Goal: Task Accomplishment & Management: Manage account settings

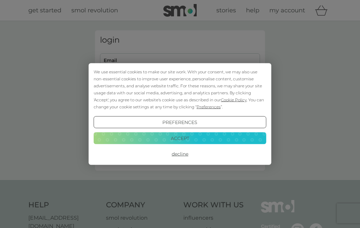
click at [206, 139] on button "Accept" at bounding box center [180, 138] width 173 height 12
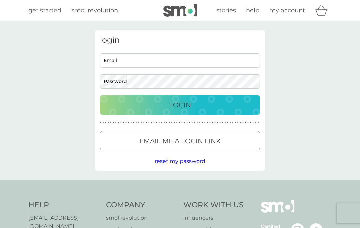
click at [161, 60] on input "Email" at bounding box center [180, 60] width 160 height 14
type input "gabsde@hotmail.com"
click at [180, 105] on button "Login" at bounding box center [180, 104] width 160 height 19
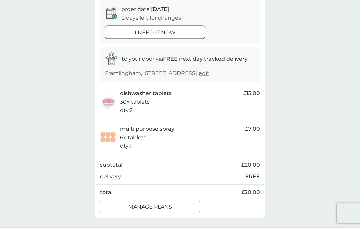
scroll to position [69, 0]
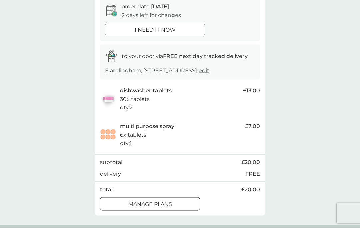
click at [157, 201] on div at bounding box center [150, 204] width 24 height 7
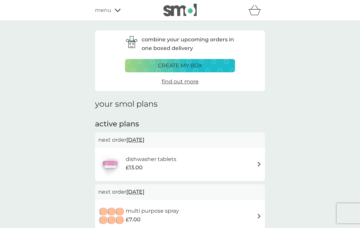
click at [145, 193] on span "[DATE]" at bounding box center [135, 192] width 18 height 13
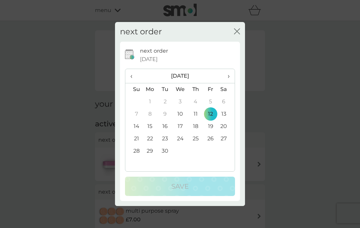
click at [230, 83] on th "›" at bounding box center [226, 76] width 17 height 14
click at [179, 108] on td "1" at bounding box center [180, 102] width 15 height 12
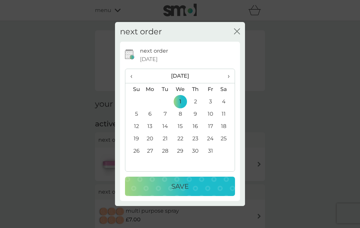
click at [194, 192] on div "Save" at bounding box center [180, 186] width 97 height 11
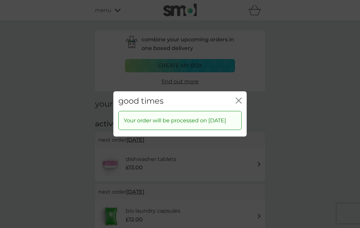
click at [241, 104] on icon "close" at bounding box center [239, 101] width 6 height 6
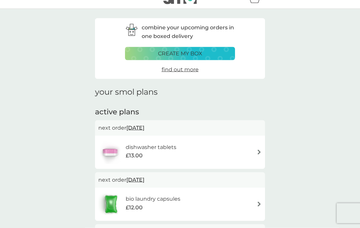
scroll to position [9, 0]
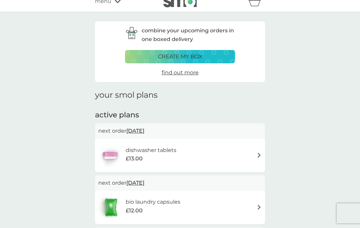
click at [145, 131] on span "[DATE]" at bounding box center [135, 130] width 18 height 13
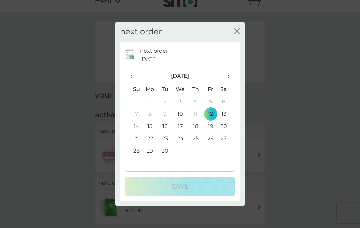
click at [236, 34] on icon "close" at bounding box center [237, 31] width 6 height 6
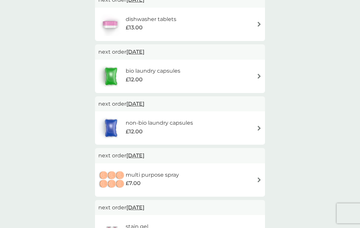
scroll to position [0, 0]
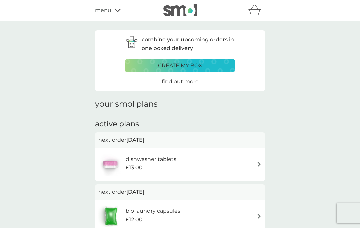
click at [108, 13] on span "menu" at bounding box center [103, 10] width 16 height 9
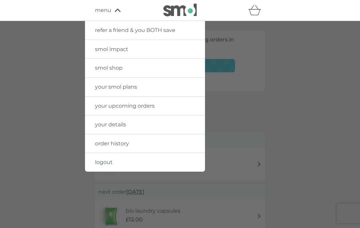
click at [170, 89] on link "your smol plans" at bounding box center [145, 87] width 120 height 19
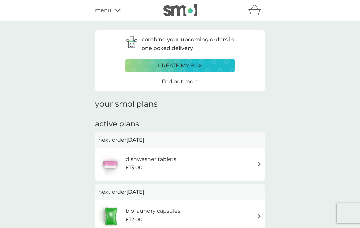
click at [119, 12] on icon at bounding box center [118, 10] width 6 height 4
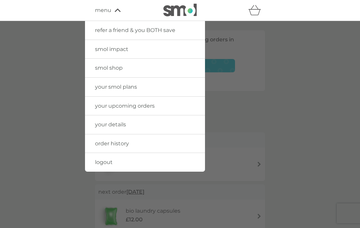
click at [164, 108] on link "your upcoming orders" at bounding box center [145, 106] width 120 height 19
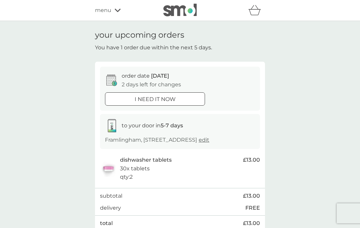
click at [117, 10] on icon at bounding box center [118, 10] width 6 height 4
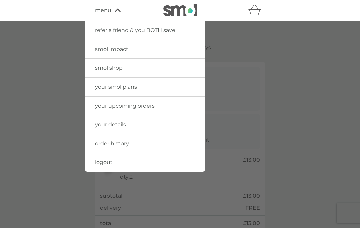
click at [158, 160] on link "logout" at bounding box center [145, 162] width 120 height 19
